Goal: Check status: Check status

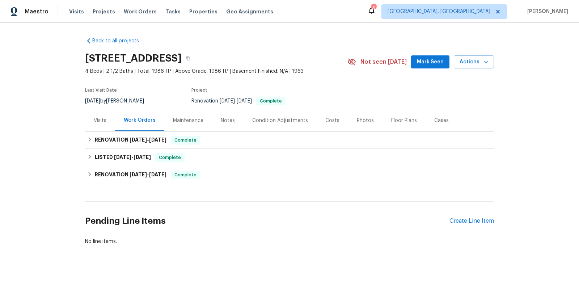
click at [197, 122] on div "Maintenance" at bounding box center [188, 120] width 30 height 7
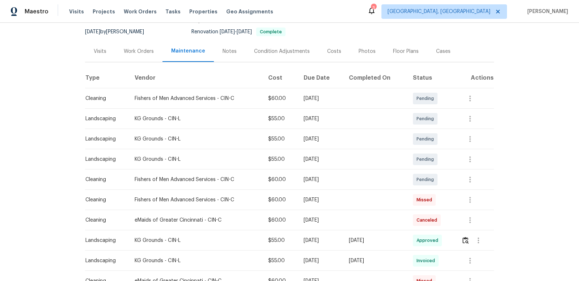
scroll to position [73, 0]
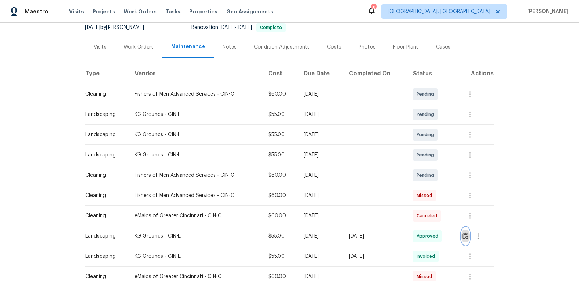
click at [467, 235] on img "button" at bounding box center [466, 235] width 6 height 7
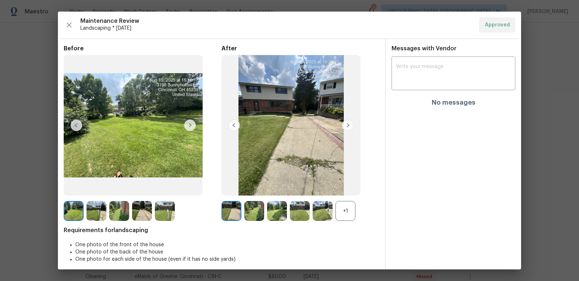
click at [348, 127] on img at bounding box center [348, 125] width 12 height 12
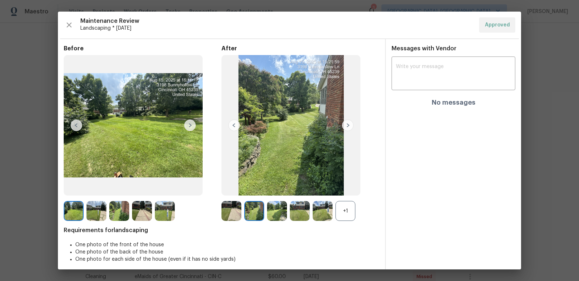
click at [348, 127] on img at bounding box center [348, 125] width 12 height 12
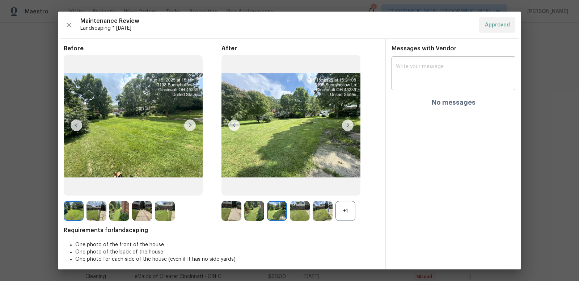
click at [348, 127] on img at bounding box center [348, 125] width 12 height 12
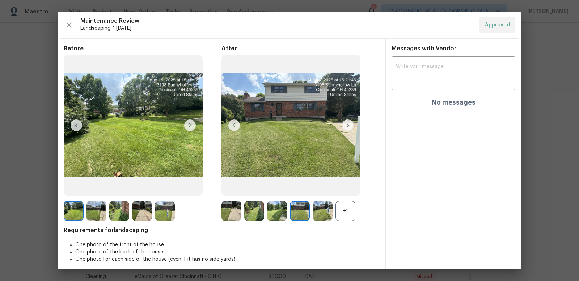
click at [348, 127] on img at bounding box center [348, 125] width 12 height 12
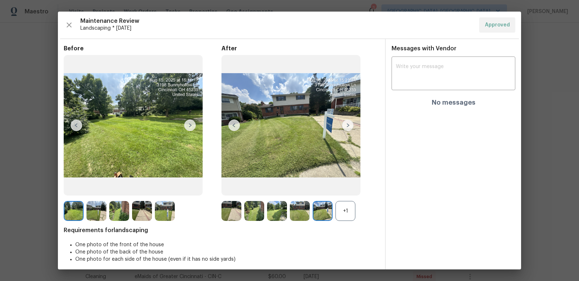
click at [348, 127] on img at bounding box center [348, 125] width 12 height 12
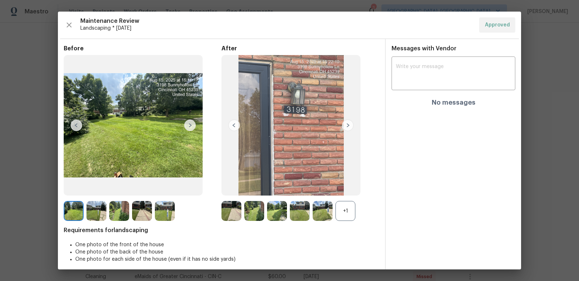
click at [348, 127] on img at bounding box center [348, 125] width 12 height 12
